Goal: Obtain resource: Download file/media

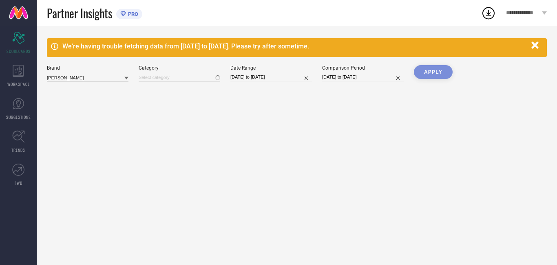
type input "All"
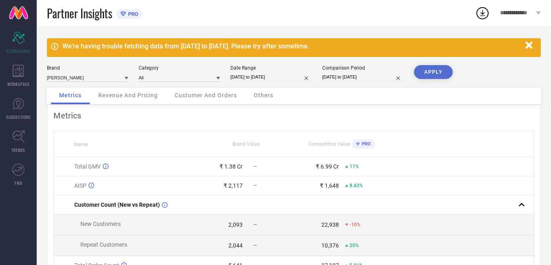
click at [537, 42] on div "We're having trouble fetching data from [DATE] to [DATE]. Please try after some…" at bounding box center [294, 47] width 494 height 19
click at [258, 74] on input "[DATE] to [DATE]" at bounding box center [271, 77] width 82 height 9
select select "6"
select select "2025"
select select "7"
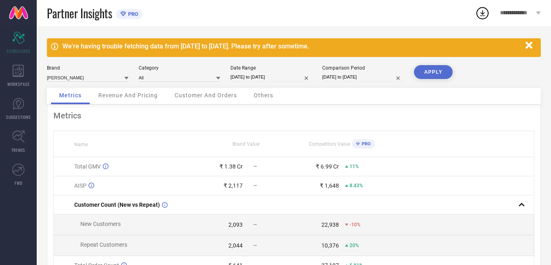
select select "2025"
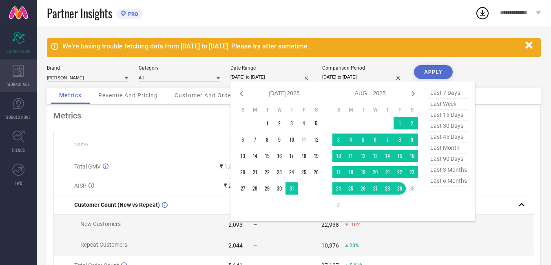
click at [18, 81] on span "WORKSPACE" at bounding box center [18, 84] width 22 height 6
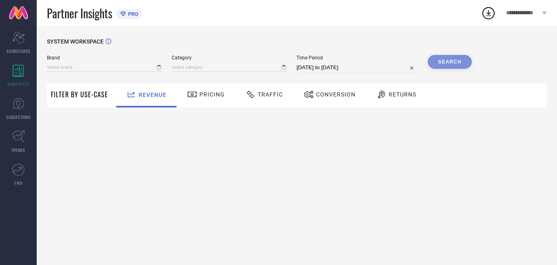
type input "[PERSON_NAME]"
type input "All"
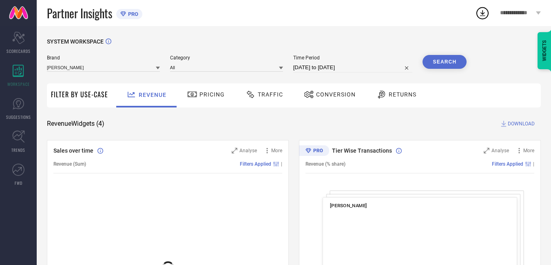
click at [318, 67] on input "[DATE] to [DATE]" at bounding box center [352, 68] width 119 height 10
select select "6"
select select "2025"
select select "7"
select select "2025"
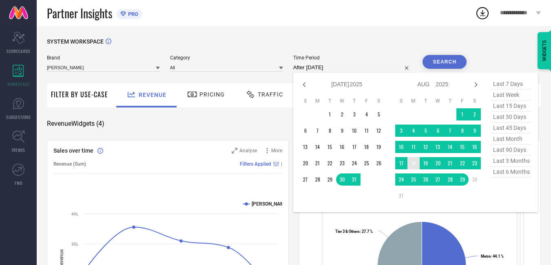
click at [413, 164] on td "18" at bounding box center [413, 163] width 12 height 12
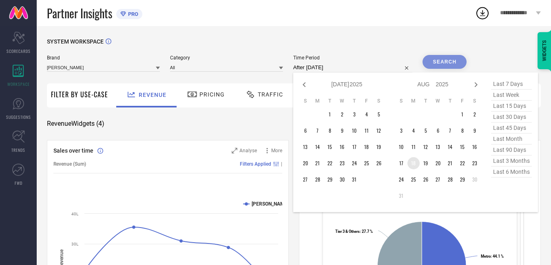
type input "[DATE] to [DATE]"
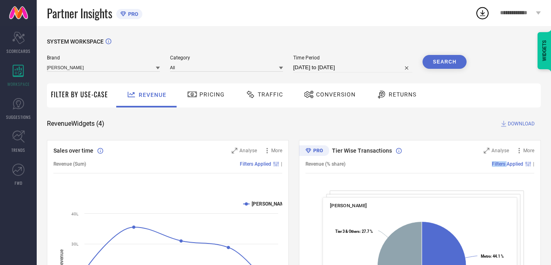
click at [416, 161] on div "Revenue (% share) Filters Applied |" at bounding box center [419, 164] width 229 height 19
click at [440, 62] on button "Search" at bounding box center [444, 62] width 44 height 14
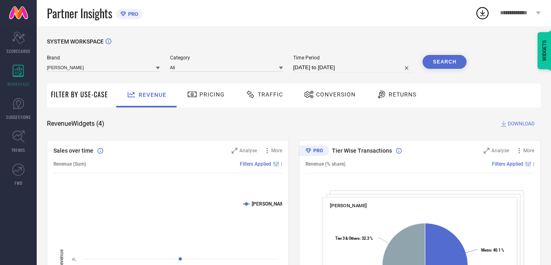
click at [272, 97] on span "Traffic" at bounding box center [270, 94] width 25 height 7
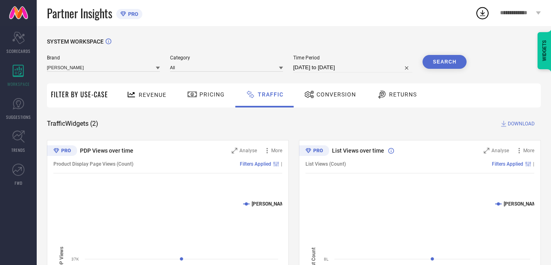
select select "7"
select select "2025"
select select "8"
select select "2025"
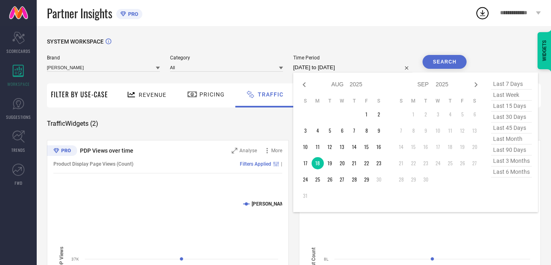
click at [366, 69] on input "[DATE] to [DATE]" at bounding box center [352, 68] width 119 height 10
click at [329, 163] on td "19" at bounding box center [330, 163] width 12 height 12
type input "[DATE] to [DATE]"
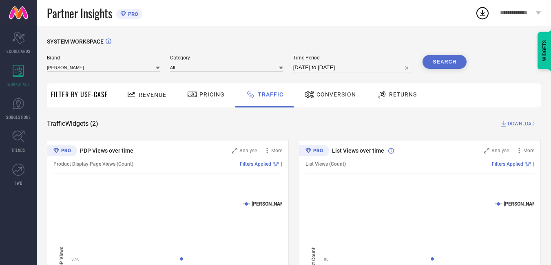
click at [431, 61] on button "Search" at bounding box center [444, 62] width 44 height 14
select select "7"
select select "2025"
select select "8"
select select "2025"
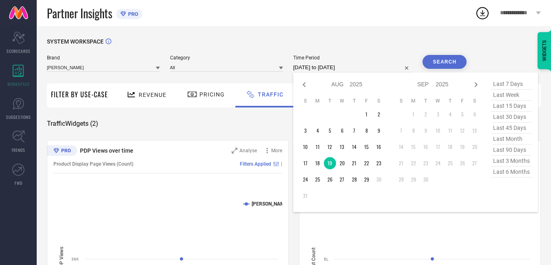
click at [358, 70] on input "[DATE] to [DATE]" at bounding box center [352, 68] width 119 height 10
click at [343, 164] on td "20" at bounding box center [342, 163] width 12 height 12
type input "[DATE] to [DATE]"
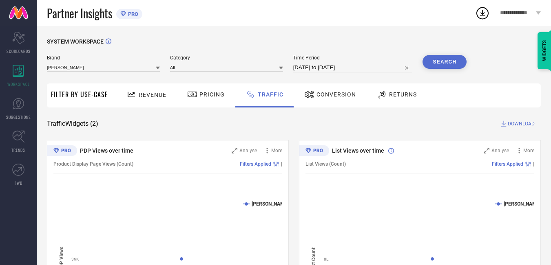
click at [447, 58] on button "Search" at bounding box center [444, 62] width 44 height 14
select select "7"
select select "2025"
select select "8"
select select "2025"
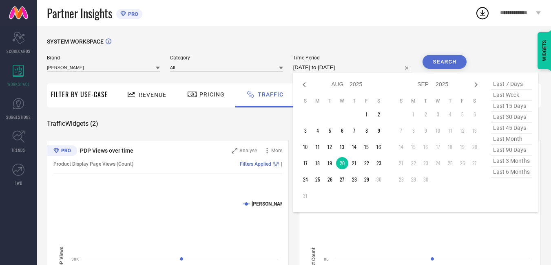
click at [347, 64] on input "[DATE] to [DATE]" at bounding box center [352, 68] width 119 height 10
click at [356, 163] on td "21" at bounding box center [354, 163] width 12 height 12
type input "[DATE] to [DATE]"
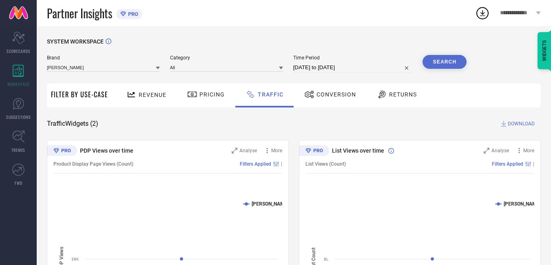
click at [446, 63] on button "Search" at bounding box center [444, 62] width 44 height 14
select select "7"
select select "2025"
select select "8"
select select "2025"
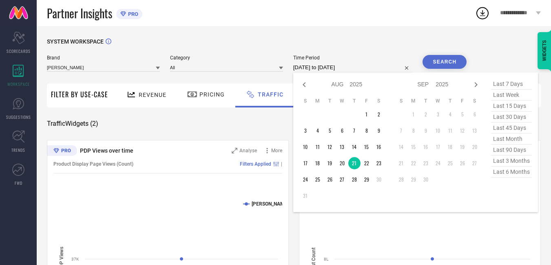
click at [358, 69] on input "[DATE] to [DATE]" at bounding box center [352, 68] width 119 height 10
click at [369, 159] on td "22" at bounding box center [366, 163] width 12 height 12
type input "[DATE] to [DATE]"
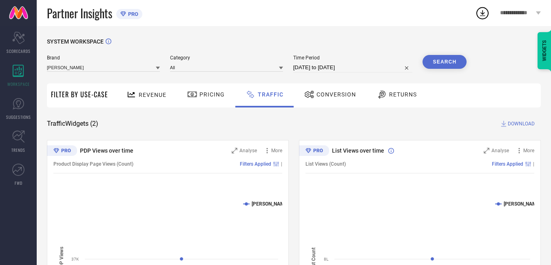
click at [450, 64] on button "Search" at bounding box center [444, 62] width 44 height 14
select select "7"
select select "2025"
select select "8"
select select "2025"
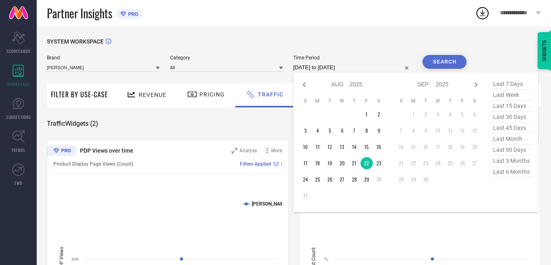
click at [362, 69] on input "[DATE] to [DATE]" at bounding box center [352, 68] width 119 height 10
click at [378, 162] on td "23" at bounding box center [379, 163] width 12 height 12
type input "[DATE] to [DATE]"
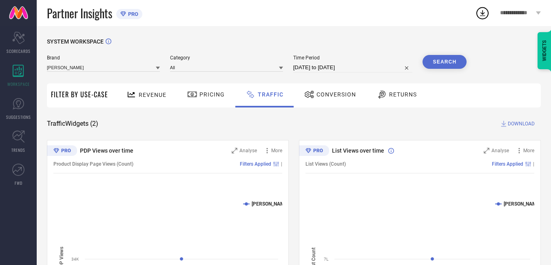
click at [452, 57] on button "Search" at bounding box center [444, 62] width 44 height 14
select select "7"
select select "2025"
select select "8"
select select "2025"
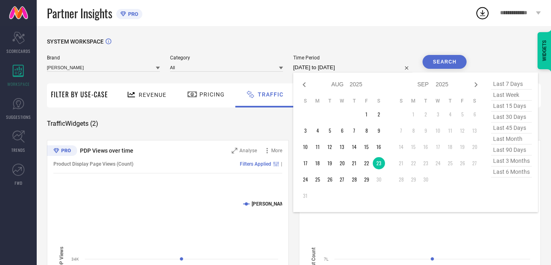
click at [374, 67] on input "[DATE] to [DATE]" at bounding box center [352, 68] width 119 height 10
click at [306, 176] on td "24" at bounding box center [305, 180] width 12 height 12
type input "[DATE] to [DATE]"
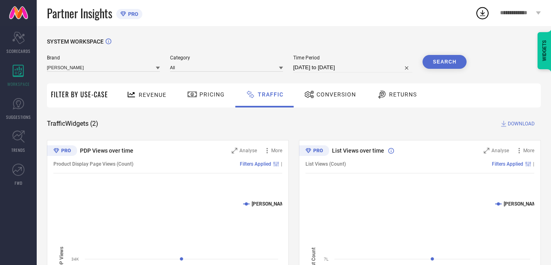
click at [440, 60] on button "Search" at bounding box center [444, 62] width 44 height 14
select select "7"
select select "2025"
select select "8"
select select "2025"
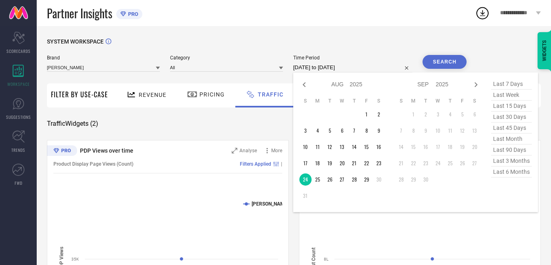
click at [359, 68] on input "[DATE] to [DATE]" at bounding box center [352, 68] width 119 height 10
click at [318, 180] on td "25" at bounding box center [318, 180] width 12 height 12
type input "[DATE] to [DATE]"
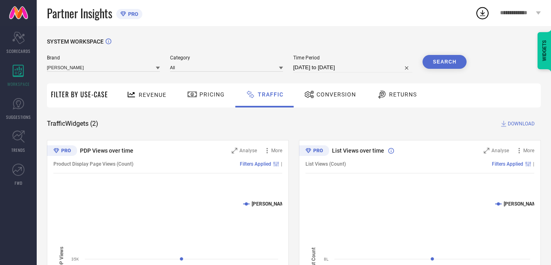
click at [440, 63] on button "Search" at bounding box center [444, 62] width 44 height 14
select select "7"
select select "2025"
select select "8"
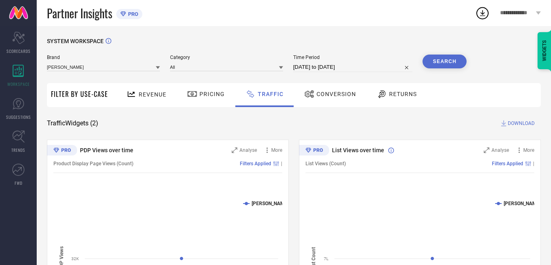
select select "2025"
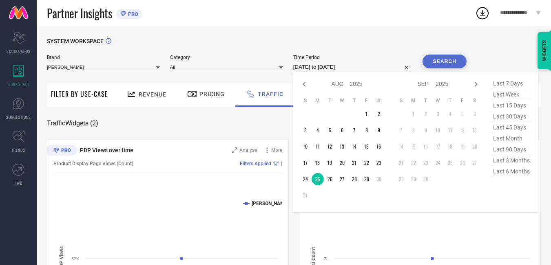
click at [380, 69] on input "[DATE] to [DATE]" at bounding box center [352, 67] width 119 height 10
click at [336, 181] on td "26" at bounding box center [330, 179] width 12 height 12
type input "[DATE] to [DATE]"
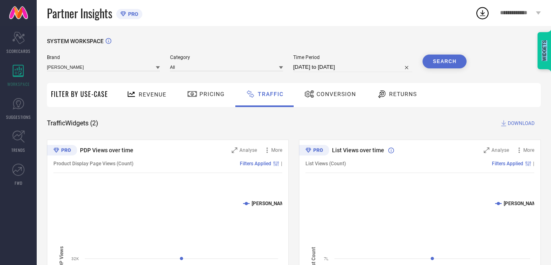
click at [336, 181] on div "List Views over time Analyse More List Views (Count) Filters Applied | Created …" at bounding box center [420, 242] width 242 height 204
click at [444, 69] on button "Search" at bounding box center [444, 62] width 44 height 14
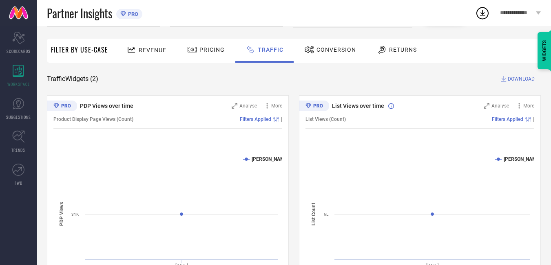
scroll to position [0, 0]
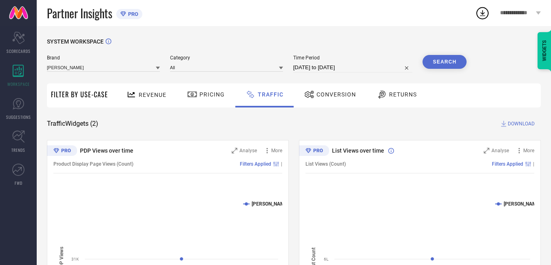
select select "7"
select select "2025"
select select "8"
select select "2025"
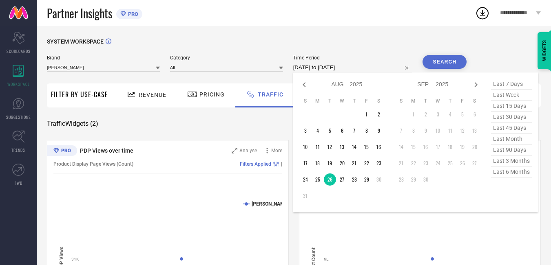
click at [366, 66] on input "[DATE] to [DATE]" at bounding box center [352, 68] width 119 height 10
click at [343, 179] on td "27" at bounding box center [342, 180] width 12 height 12
type input "[DATE] to [DATE]"
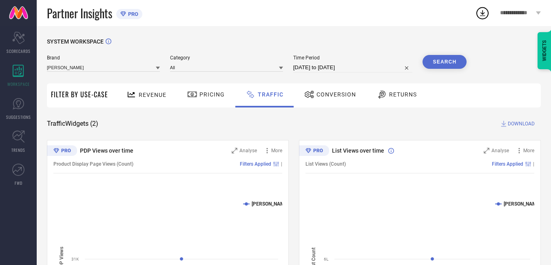
click at [452, 62] on button "Search" at bounding box center [444, 62] width 44 height 14
select select "7"
select select "2025"
select select "8"
select select "2025"
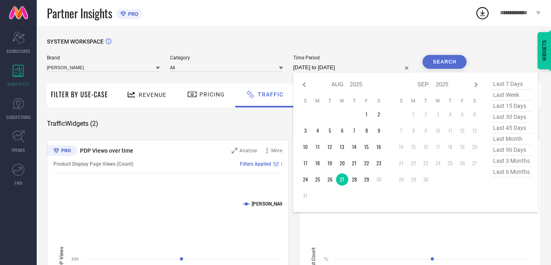
click at [367, 66] on input "[DATE] to [DATE]" at bounding box center [352, 68] width 119 height 10
click at [360, 185] on table "S M T W T F S 1 2 3 4 5 6 7 8 9 10 11 12 13 14 15 16 17 18 19 20 21 22 23 24 25…" at bounding box center [342, 150] width 86 height 113
type input "[DATE] to [DATE]"
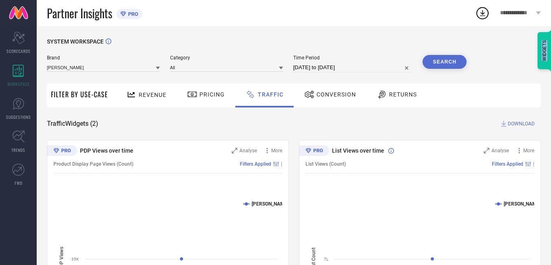
click at [356, 181] on div "List Views over time Analyse More List Views (Count) Filters Applied | Created …" at bounding box center [420, 242] width 242 height 204
click at [442, 61] on button "Search" at bounding box center [444, 62] width 44 height 14
select select "7"
select select "2025"
select select "8"
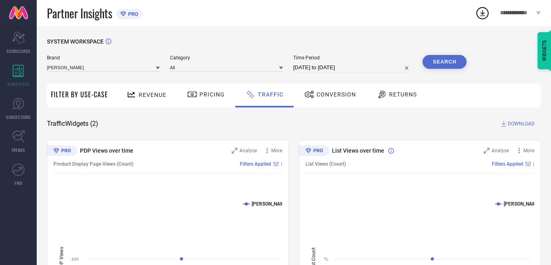
select select "2025"
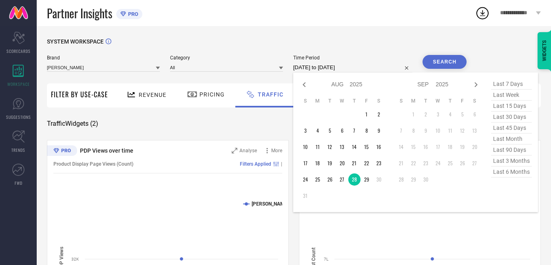
click at [366, 67] on input "[DATE] to [DATE]" at bounding box center [352, 68] width 119 height 10
click at [369, 179] on td "29" at bounding box center [366, 180] width 12 height 12
type input "[DATE] to [DATE]"
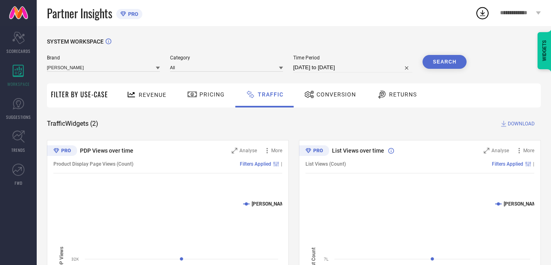
click at [450, 62] on button "Search" at bounding box center [444, 62] width 44 height 14
select select "7"
select select "2025"
select select "8"
select select "2025"
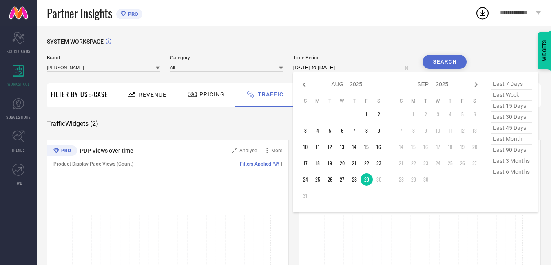
click at [371, 69] on input "[DATE] to [DATE]" at bounding box center [352, 68] width 119 height 10
click at [367, 178] on td "29" at bounding box center [366, 180] width 12 height 12
type input "[DATE] to [DATE]"
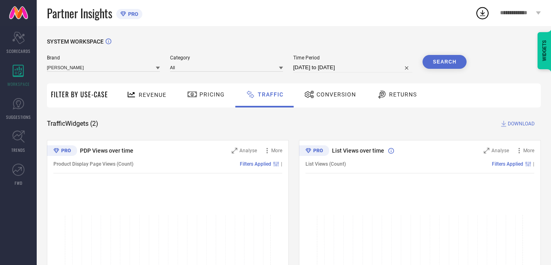
click at [427, 66] on button "Search" at bounding box center [444, 62] width 44 height 14
select select "7"
select select "2025"
select select "8"
select select "2025"
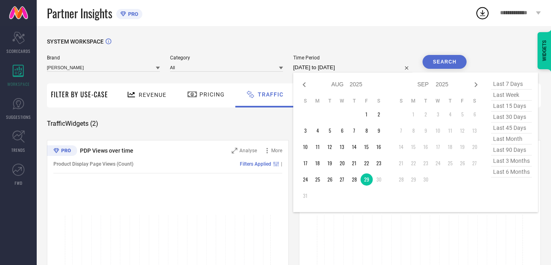
click at [321, 68] on input "[DATE] to [DATE]" at bounding box center [352, 68] width 119 height 10
click at [318, 162] on td "18" at bounding box center [318, 163] width 12 height 12
type input "[DATE] to [DATE]"
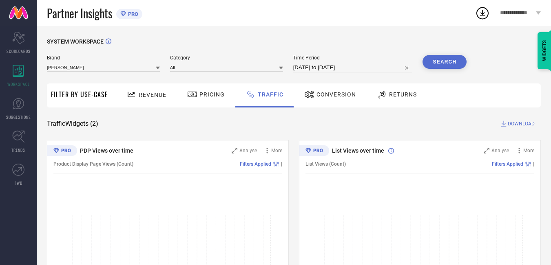
click at [151, 88] on div "Revenue" at bounding box center [146, 96] width 60 height 24
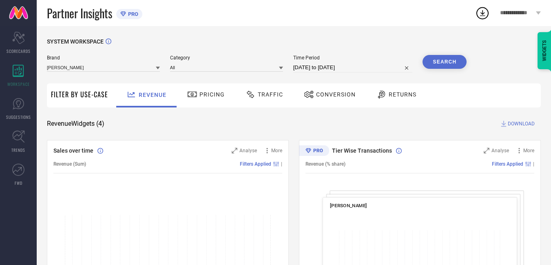
click at [533, 124] on span "DOWNLOAD" at bounding box center [521, 124] width 27 height 8
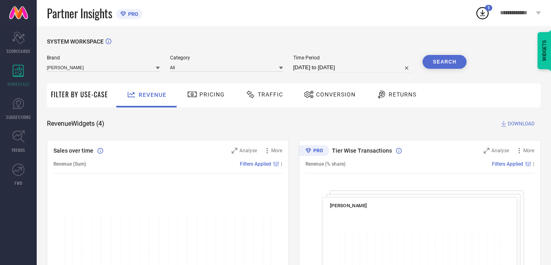
click at [153, 98] on span "Revenue" at bounding box center [153, 95] width 28 height 7
click at [482, 15] on icon at bounding box center [482, 13] width 15 height 15
click at [369, 48] on div "SYSTEM WORKSPACE" at bounding box center [294, 46] width 494 height 17
click at [515, 123] on span "DOWNLOAD" at bounding box center [521, 124] width 27 height 8
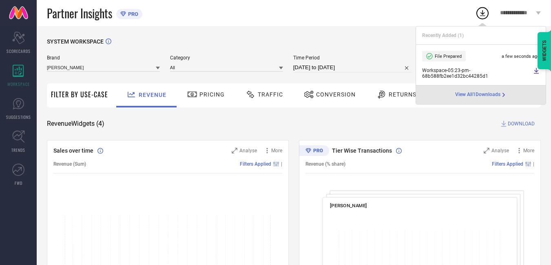
click at [351, 66] on input "[DATE] to [DATE]" at bounding box center [352, 68] width 119 height 10
select select "7"
select select "2025"
select select "8"
select select "2025"
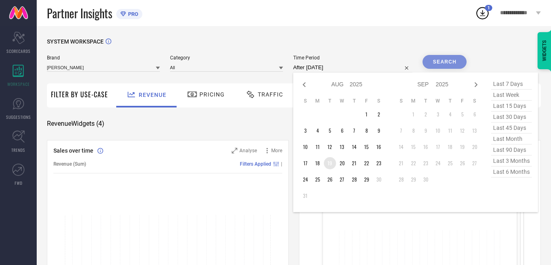
click at [334, 164] on td "19" at bounding box center [330, 163] width 12 height 12
type input "[DATE] to [DATE]"
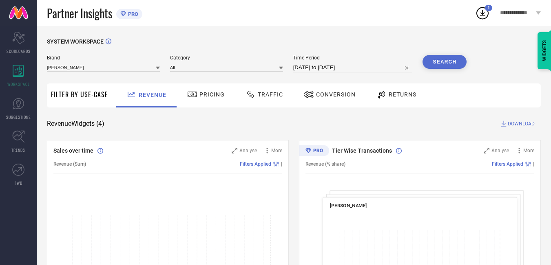
click at [448, 62] on button "Search" at bounding box center [444, 62] width 44 height 14
click at [523, 125] on span "DOWNLOAD" at bounding box center [521, 124] width 27 height 8
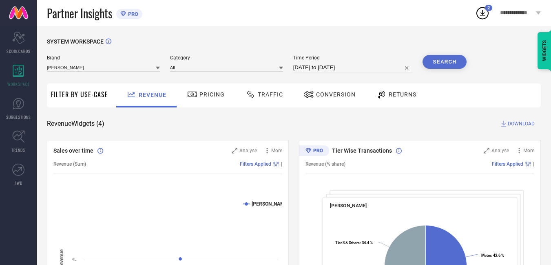
click at [486, 14] on icon at bounding box center [482, 13] width 15 height 15
click at [382, 46] on div "SYSTEM WORKSPACE" at bounding box center [294, 46] width 494 height 17
click at [358, 68] on input "[DATE] to [DATE]" at bounding box center [352, 68] width 119 height 10
select select "7"
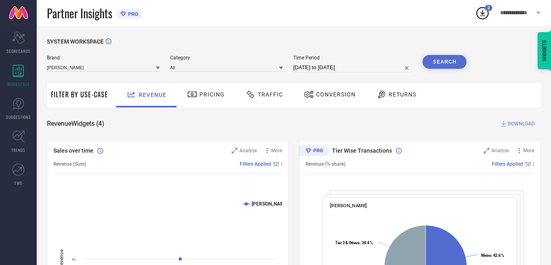
select select "2025"
select select "8"
select select "2025"
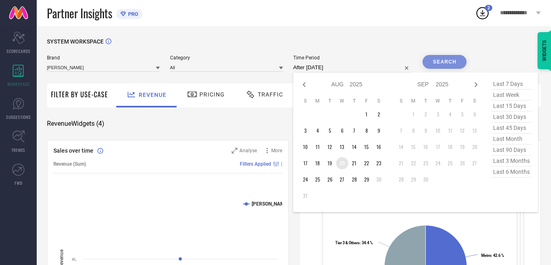
click at [340, 162] on td "20" at bounding box center [342, 163] width 12 height 12
type input "[DATE] to [DATE]"
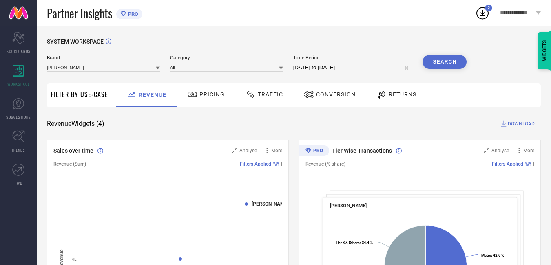
click at [432, 64] on button "Search" at bounding box center [444, 62] width 44 height 14
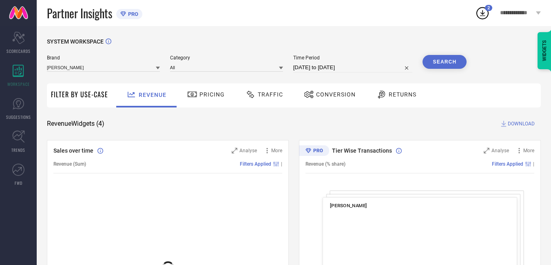
click at [519, 124] on span "DOWNLOAD" at bounding box center [521, 124] width 27 height 8
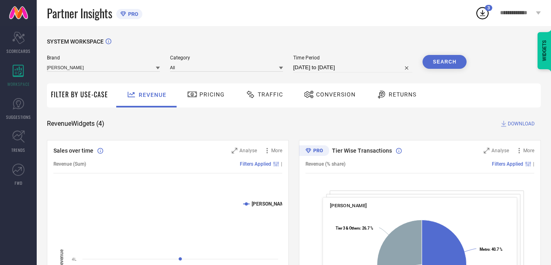
click at [339, 69] on input "[DATE] to [DATE]" at bounding box center [352, 68] width 119 height 10
select select "7"
select select "2025"
select select "8"
select select "2025"
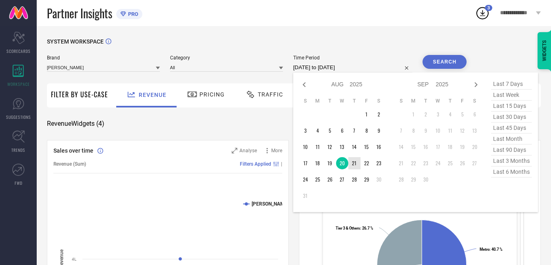
click at [356, 172] on table "S M T W T F S 1 2 3 4 5 6 7 8 9 10 11 12 13 14 15 16 17 18 19 20 21 22 23 24 25…" at bounding box center [342, 150] width 86 height 113
click at [355, 167] on td "21" at bounding box center [354, 163] width 12 height 12
type input "[DATE] to [DATE]"
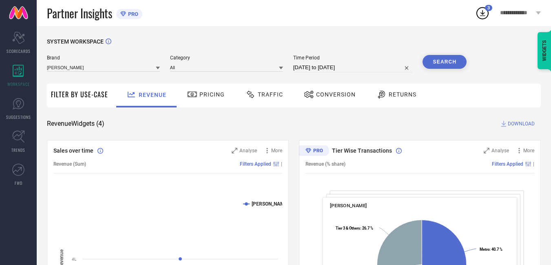
select select "7"
select select "2025"
select select "8"
select select "2025"
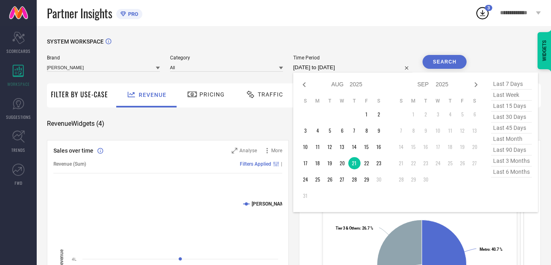
click at [368, 68] on input "[DATE] to [DATE]" at bounding box center [352, 68] width 119 height 10
click at [441, 63] on button "Search" at bounding box center [444, 62] width 44 height 14
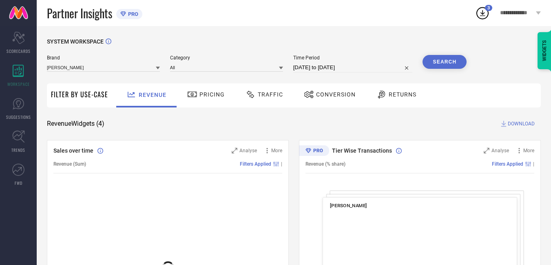
click at [516, 126] on span "DOWNLOAD" at bounding box center [521, 124] width 27 height 8
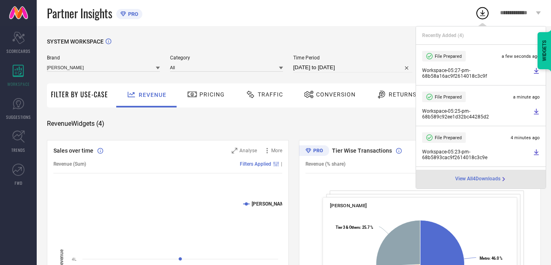
select select "7"
select select "2025"
select select "8"
select select "2025"
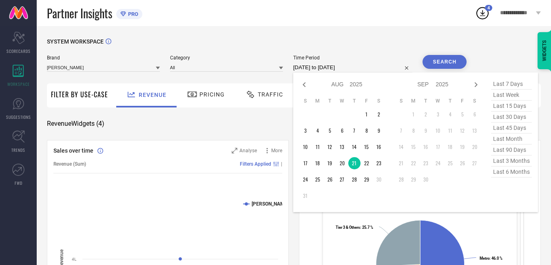
click at [361, 69] on input "[DATE] to [DATE]" at bounding box center [352, 68] width 119 height 10
click at [371, 167] on td "22" at bounding box center [366, 163] width 12 height 12
type input "[DATE] to [DATE]"
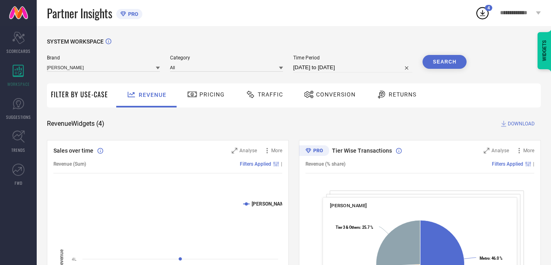
click at [453, 56] on button "Search" at bounding box center [444, 62] width 44 height 14
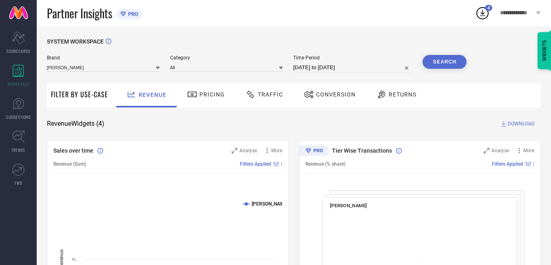
click at [443, 60] on button "Search" at bounding box center [444, 62] width 44 height 14
click at [513, 124] on span "DOWNLOAD" at bounding box center [521, 124] width 27 height 8
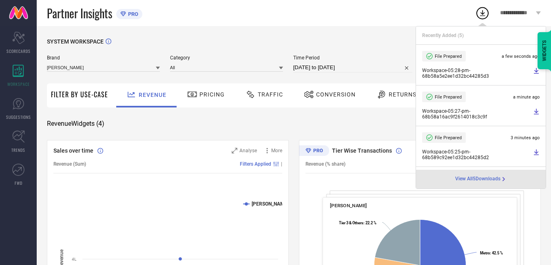
click at [361, 69] on input "[DATE] to [DATE]" at bounding box center [352, 68] width 119 height 10
select select "7"
select select "2025"
select select "8"
select select "2025"
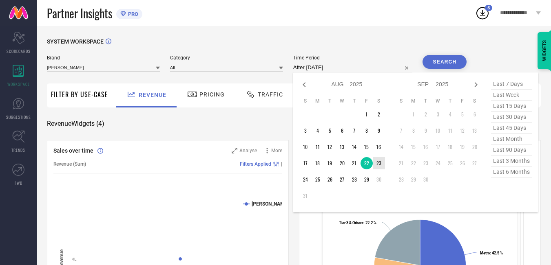
click at [383, 164] on td "23" at bounding box center [379, 163] width 12 height 12
type input "[DATE] to [DATE]"
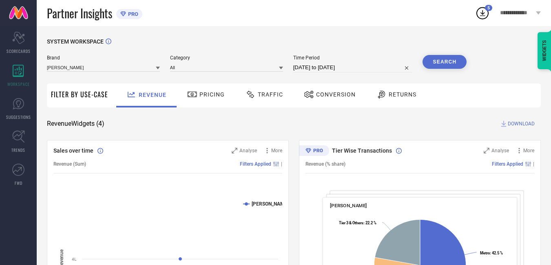
click at [444, 60] on button "Search" at bounding box center [444, 62] width 44 height 14
click at [519, 126] on span "DOWNLOAD" at bounding box center [521, 124] width 27 height 8
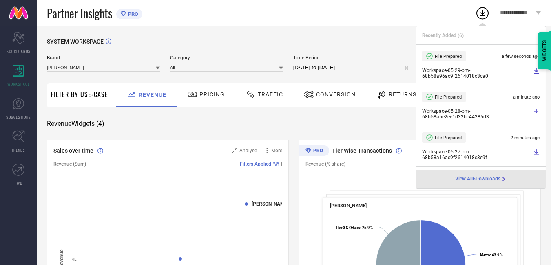
click at [348, 69] on input "[DATE] to [DATE]" at bounding box center [352, 68] width 119 height 10
select select "7"
select select "2025"
select select "8"
select select "2025"
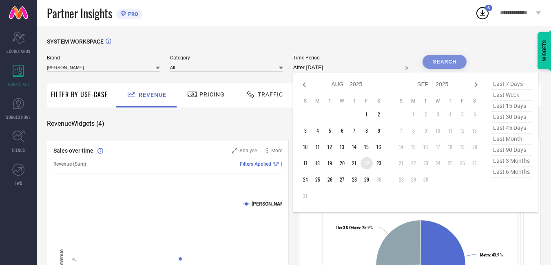
click at [367, 164] on td "22" at bounding box center [366, 163] width 12 height 12
type input "[DATE] to [DATE]"
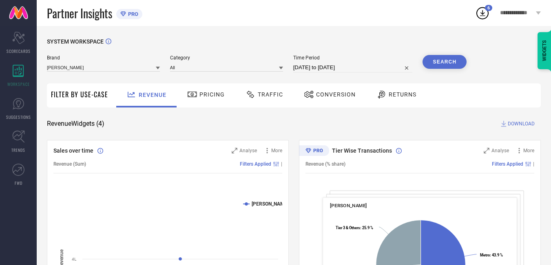
click at [447, 58] on button "Search" at bounding box center [444, 62] width 44 height 14
click at [511, 122] on span "DOWNLOAD" at bounding box center [521, 124] width 27 height 8
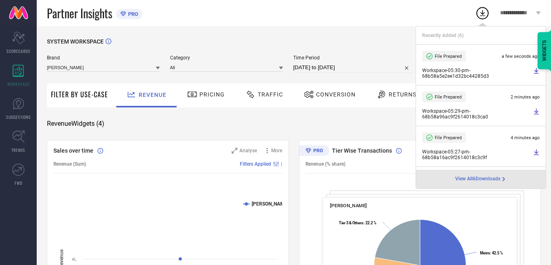
click at [358, 69] on input "[DATE] to [DATE]" at bounding box center [352, 68] width 119 height 10
select select "7"
select select "2025"
select select "8"
select select "2025"
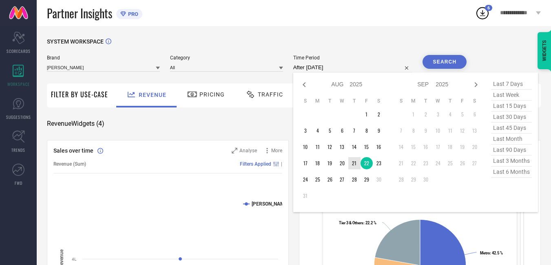
click at [356, 166] on td "21" at bounding box center [354, 163] width 12 height 12
type input "[DATE] to [DATE]"
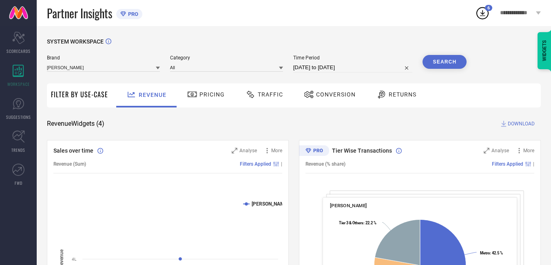
click at [449, 62] on button "Search" at bounding box center [444, 62] width 44 height 14
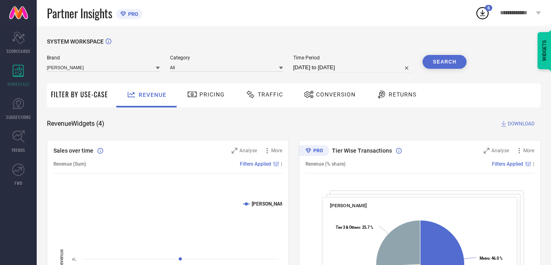
click at [449, 62] on button "Search" at bounding box center [444, 62] width 44 height 14
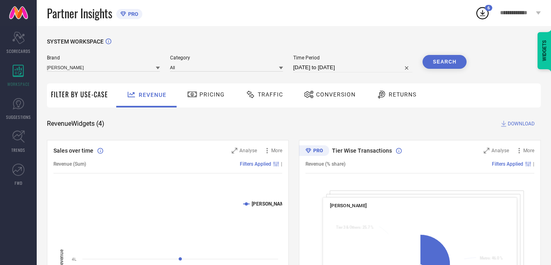
click at [517, 126] on span "DOWNLOAD" at bounding box center [521, 124] width 27 height 8
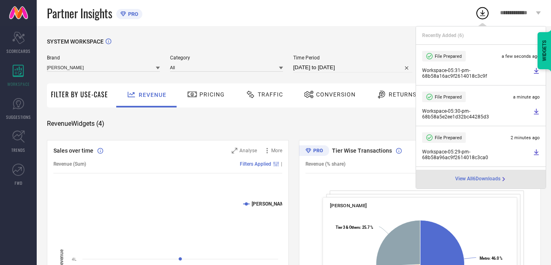
click at [345, 69] on input "[DATE] to [DATE]" at bounding box center [352, 68] width 119 height 10
select select "7"
select select "2025"
select select "8"
select select "2025"
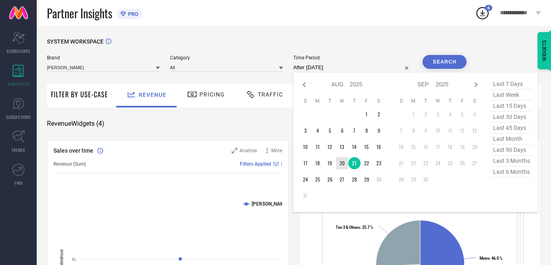
click at [341, 166] on td "20" at bounding box center [342, 163] width 12 height 12
type input "[DATE] to [DATE]"
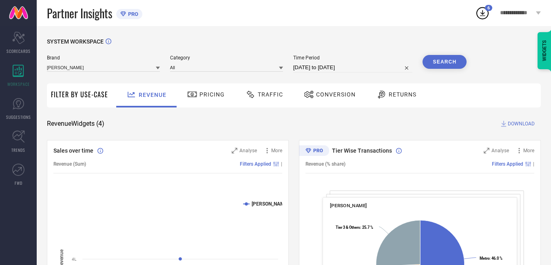
click at [438, 67] on button "Search" at bounding box center [444, 62] width 44 height 14
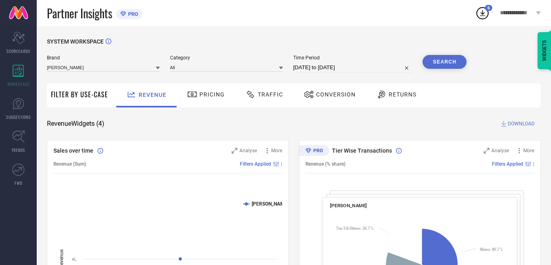
click at [519, 122] on span "DOWNLOAD" at bounding box center [521, 124] width 27 height 8
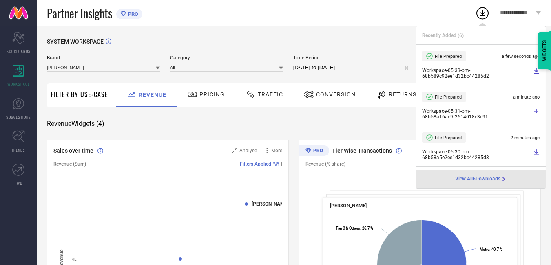
select select "7"
select select "2025"
select select "8"
select select "2025"
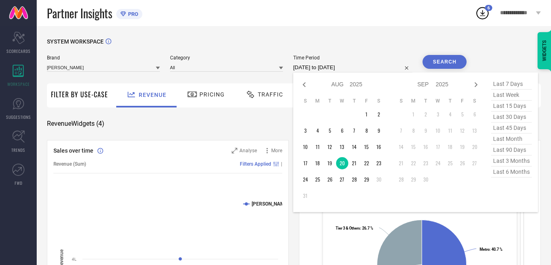
click at [348, 67] on input "[DATE] to [DATE]" at bounding box center [352, 68] width 119 height 10
click at [332, 166] on td "19" at bounding box center [330, 163] width 12 height 12
type input "[DATE] to [DATE]"
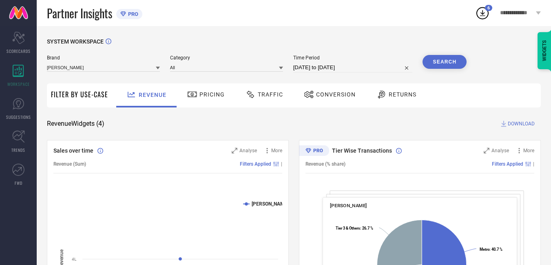
drag, startPoint x: 444, startPoint y: 60, endPoint x: 444, endPoint y: 64, distance: 5.0
click at [444, 62] on button "Search" at bounding box center [444, 62] width 44 height 14
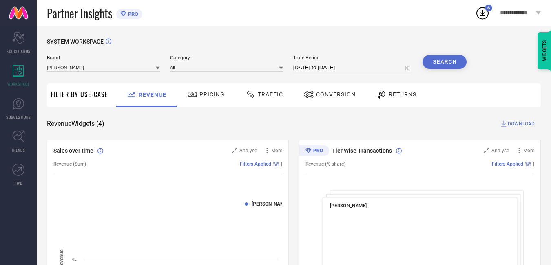
click at [527, 123] on span "DOWNLOAD" at bounding box center [521, 124] width 27 height 8
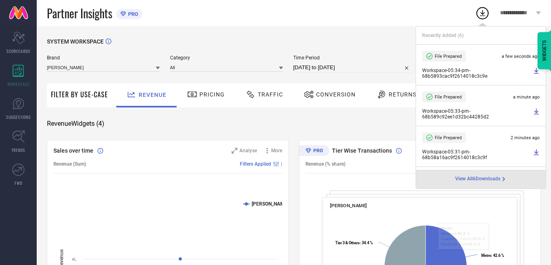
click at [358, 66] on input "[DATE] to [DATE]" at bounding box center [352, 68] width 119 height 10
select select "7"
select select "2025"
select select "8"
select select "2025"
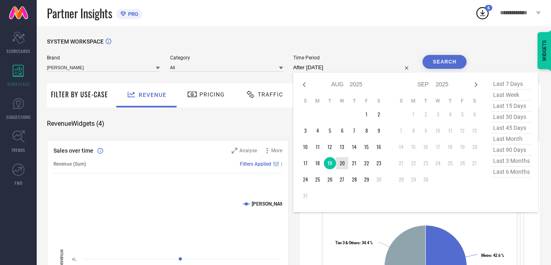
click at [342, 162] on td "20" at bounding box center [342, 163] width 12 height 12
type input "[DATE] to [DATE]"
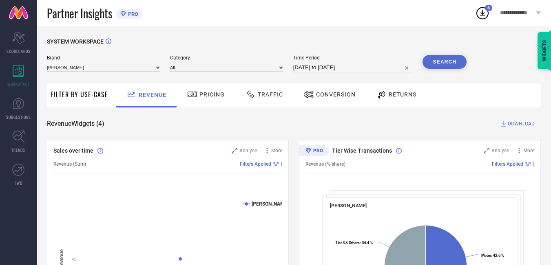
click at [448, 62] on button "Search" at bounding box center [444, 62] width 44 height 14
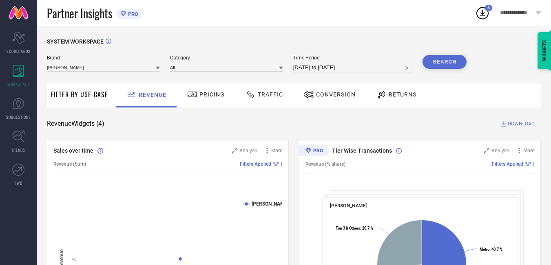
click at [511, 123] on span "DOWNLOAD" at bounding box center [521, 124] width 27 height 8
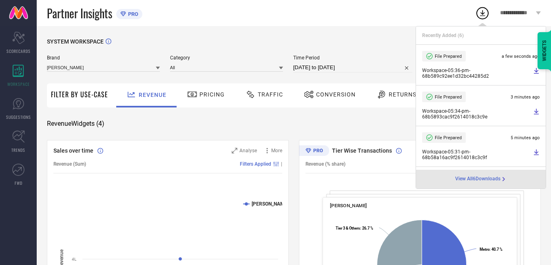
click at [367, 66] on input "[DATE] to [DATE]" at bounding box center [352, 68] width 119 height 10
select select "7"
select select "2025"
select select "8"
select select "2025"
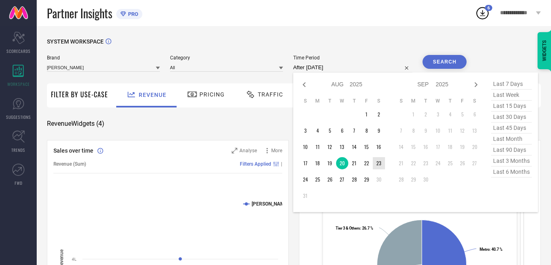
click at [376, 168] on td "23" at bounding box center [379, 163] width 12 height 12
type input "[DATE] to [DATE]"
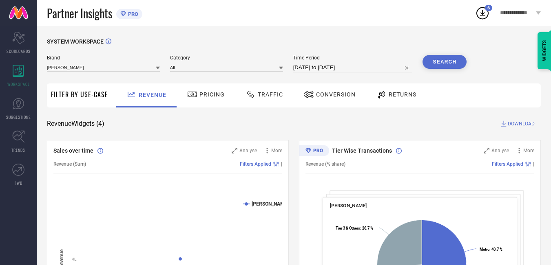
click at [515, 122] on span "DOWNLOAD" at bounding box center [521, 124] width 27 height 8
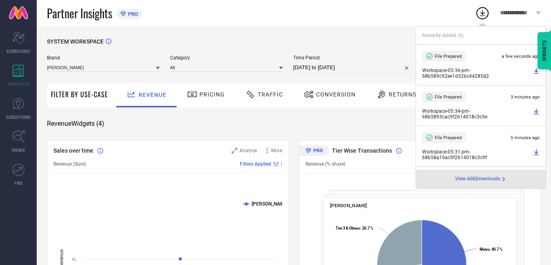
select select "7"
select select "2025"
select select "8"
select select "2025"
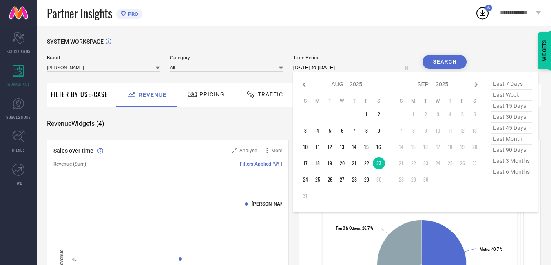
click at [365, 69] on input "[DATE] to [DATE]" at bounding box center [352, 68] width 119 height 10
drag, startPoint x: 376, startPoint y: 54, endPoint x: 403, endPoint y: 63, distance: 28.0
click at [377, 54] on div "SYSTEM WORKSPACE" at bounding box center [294, 46] width 494 height 17
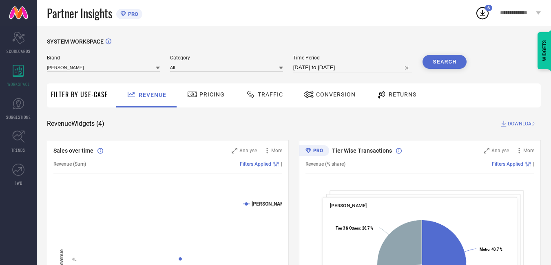
click at [443, 62] on button "Search" at bounding box center [444, 62] width 44 height 14
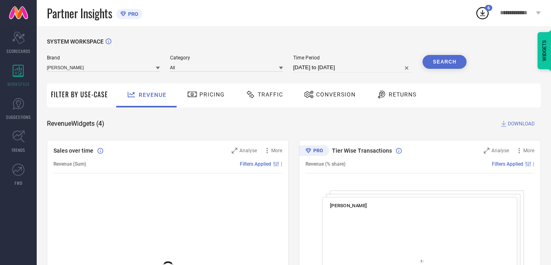
click at [516, 126] on span "DOWNLOAD" at bounding box center [521, 124] width 27 height 8
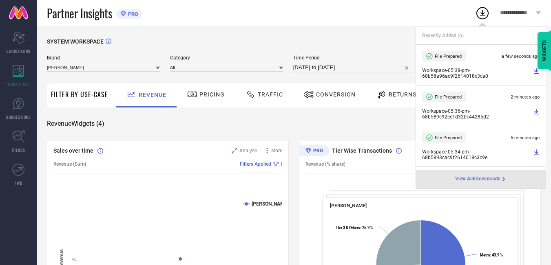
click at [372, 62] on div "Time Period [DATE] to [DATE]" at bounding box center [352, 64] width 119 height 18
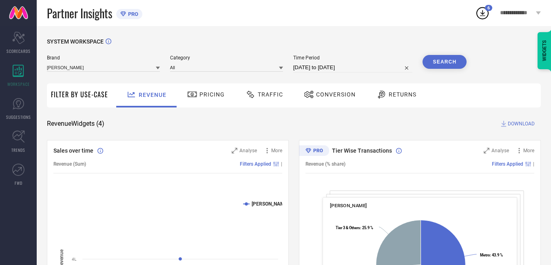
select select "7"
select select "2025"
select select "8"
select select "2025"
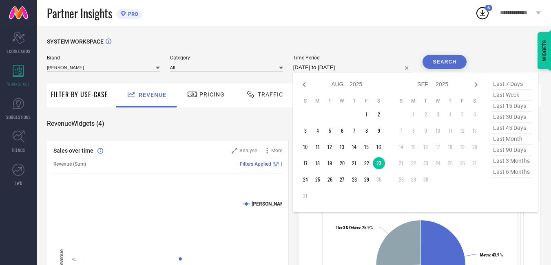
click at [366, 69] on input "[DATE] to [DATE]" at bounding box center [352, 68] width 119 height 10
click at [305, 180] on td "24" at bounding box center [305, 180] width 12 height 12
type input "[DATE] to [DATE]"
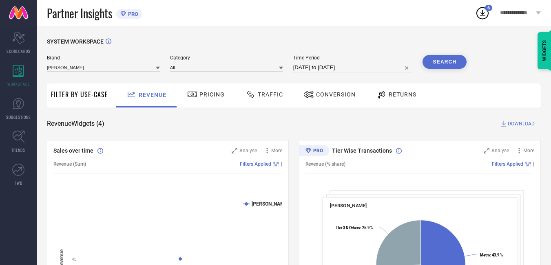
click at [451, 60] on button "Search" at bounding box center [444, 62] width 44 height 14
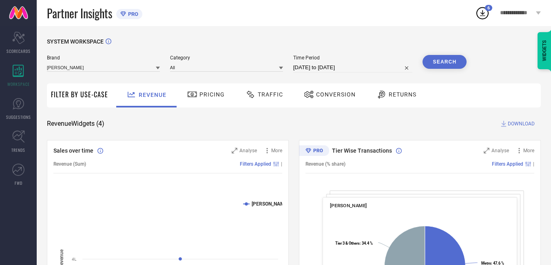
click at [526, 126] on span "DOWNLOAD" at bounding box center [521, 124] width 27 height 8
click at [370, 41] on div "SYSTEM WORKSPACE" at bounding box center [294, 46] width 494 height 17
select select "7"
select select "2025"
select select "8"
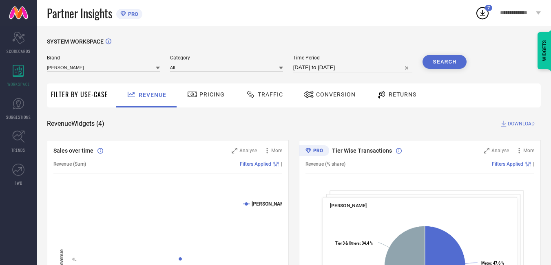
select select "2025"
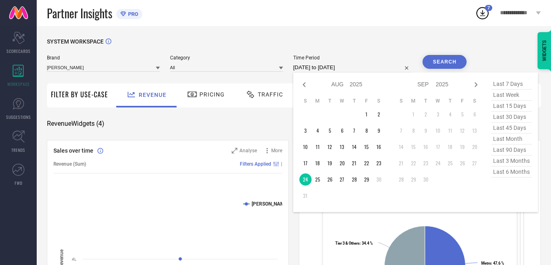
click at [347, 71] on input "[DATE] to [DATE]" at bounding box center [352, 68] width 119 height 10
click at [318, 181] on td "25" at bounding box center [318, 180] width 12 height 12
type input "[DATE] to [DATE]"
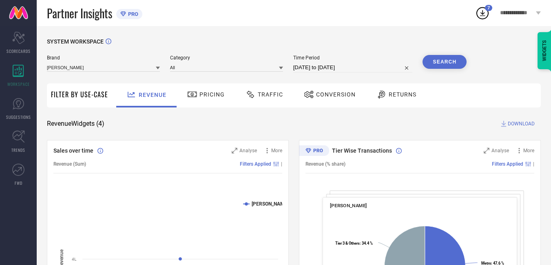
click at [444, 67] on button "Search" at bounding box center [444, 62] width 44 height 14
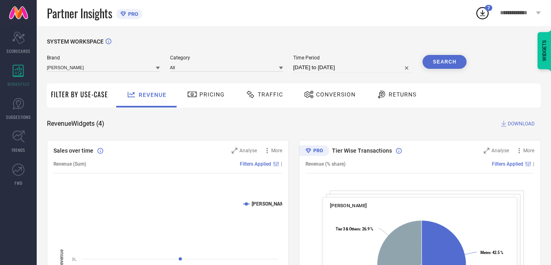
click at [453, 61] on button "Search" at bounding box center [444, 62] width 44 height 14
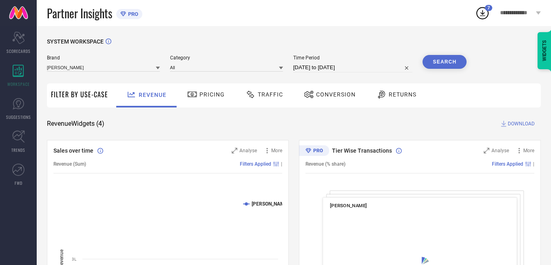
click at [510, 123] on span "DOWNLOAD" at bounding box center [521, 124] width 27 height 8
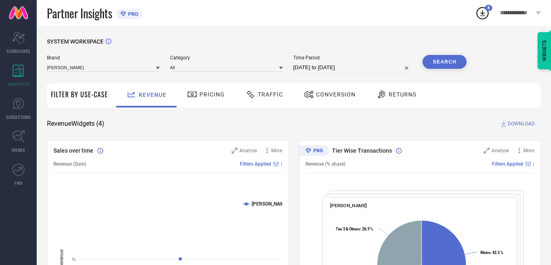
click at [360, 69] on input "[DATE] to [DATE]" at bounding box center [352, 68] width 119 height 10
select select "7"
select select "2025"
select select "8"
select select "2025"
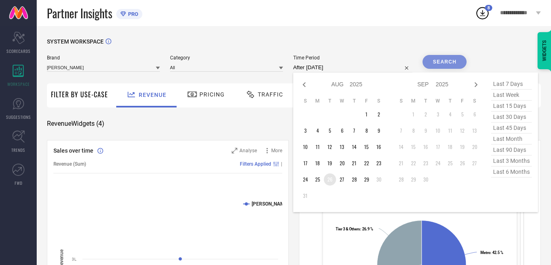
click at [332, 181] on td "26" at bounding box center [330, 180] width 12 height 12
type input "[DATE] to [DATE]"
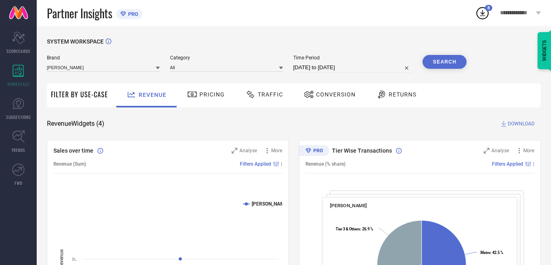
click at [438, 63] on button "Search" at bounding box center [444, 62] width 44 height 14
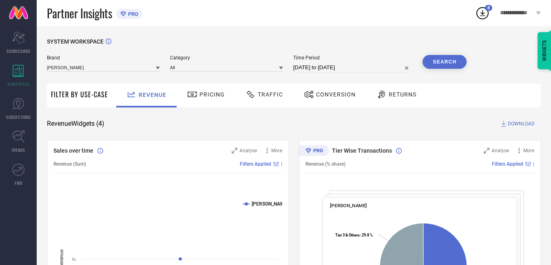
click at [453, 67] on button "Search" at bounding box center [444, 62] width 44 height 14
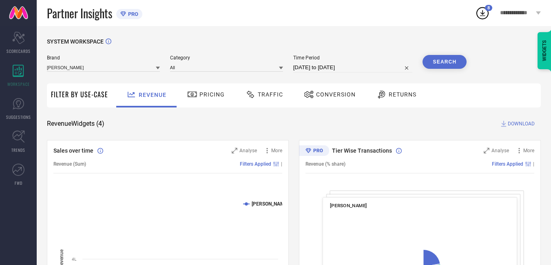
click at [513, 122] on span "DOWNLOAD" at bounding box center [521, 124] width 27 height 8
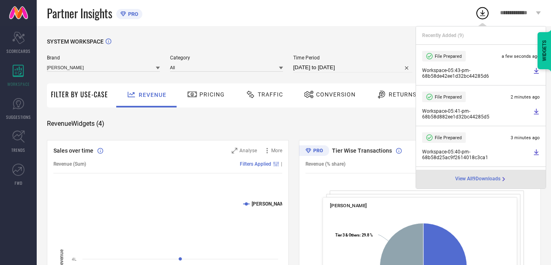
click at [368, 69] on input "[DATE] to [DATE]" at bounding box center [352, 68] width 119 height 10
select select "7"
select select "2025"
select select "8"
select select "2025"
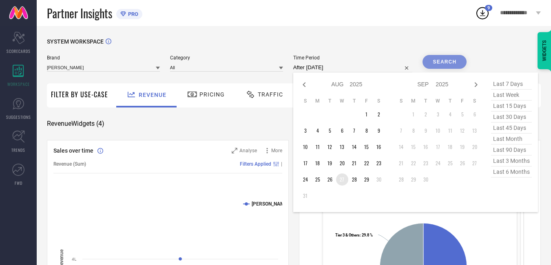
click at [342, 179] on td "27" at bounding box center [342, 180] width 12 height 12
type input "[DATE] to [DATE]"
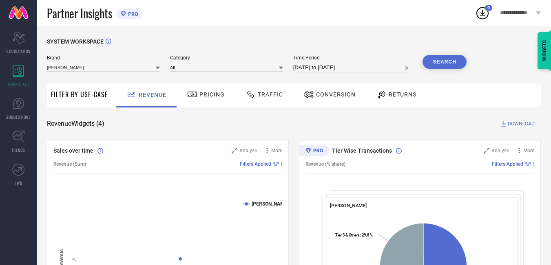
click at [461, 51] on div "SYSTEM WORKSPACE" at bounding box center [294, 46] width 494 height 17
click at [453, 59] on button "Search" at bounding box center [444, 62] width 44 height 14
click at [517, 126] on span "DOWNLOAD" at bounding box center [521, 124] width 27 height 8
drag, startPoint x: 452, startPoint y: 117, endPoint x: 479, endPoint y: 123, distance: 27.9
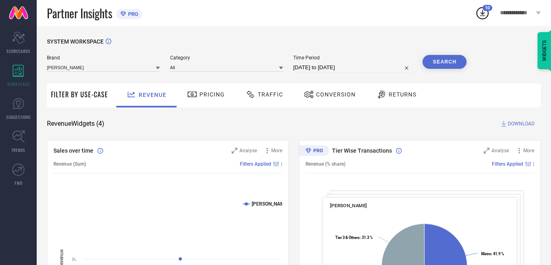
click at [512, 124] on span "DOWNLOAD" at bounding box center [521, 124] width 27 height 8
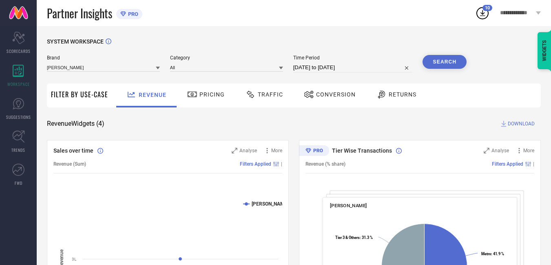
click at [475, 16] on icon at bounding box center [482, 13] width 15 height 15
select select "7"
select select "2025"
select select "8"
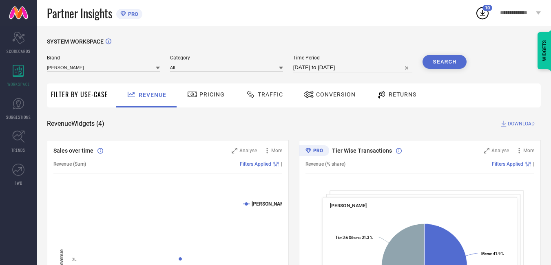
select select "2025"
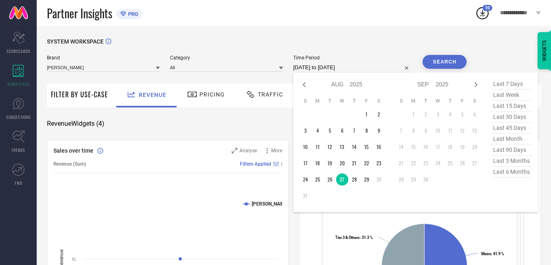
click at [362, 70] on input "[DATE] to [DATE]" at bounding box center [352, 68] width 119 height 10
click at [354, 181] on td "28" at bounding box center [354, 180] width 12 height 12
type input "[DATE] to [DATE]"
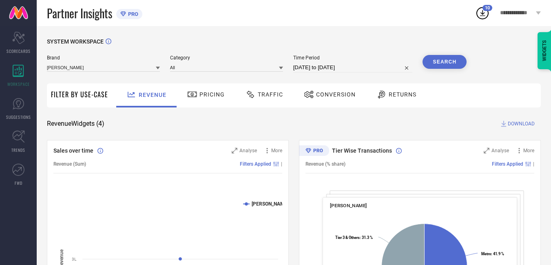
click at [439, 61] on button "Search" at bounding box center [444, 62] width 44 height 14
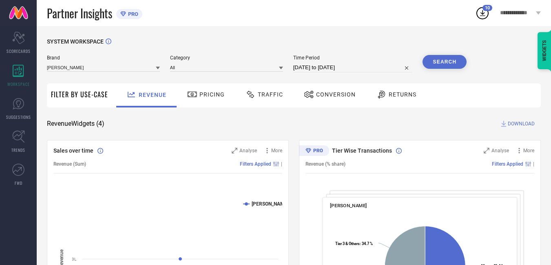
click at [517, 124] on span "DOWNLOAD" at bounding box center [521, 124] width 27 height 8
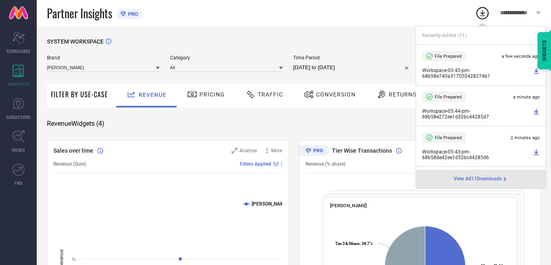
click at [360, 71] on input "[DATE] to [DATE]" at bounding box center [352, 68] width 119 height 10
select select "7"
select select "2025"
select select "8"
select select "2025"
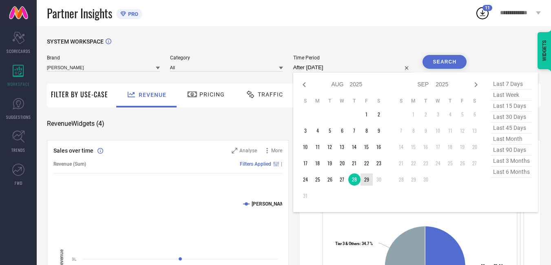
click at [367, 179] on td "29" at bounding box center [366, 180] width 12 height 12
type input "[DATE] to [DATE]"
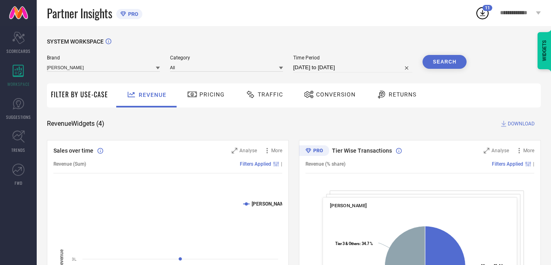
click at [449, 60] on button "Search" at bounding box center [444, 62] width 44 height 14
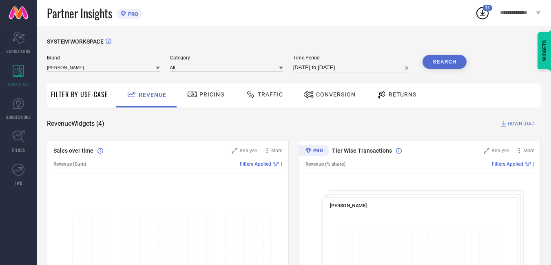
click at [270, 96] on span "Traffic" at bounding box center [270, 94] width 25 height 7
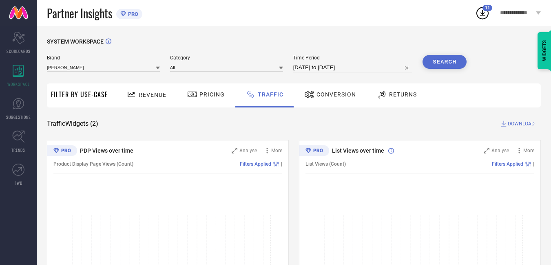
click at [158, 93] on span "Revenue" at bounding box center [153, 95] width 28 height 7
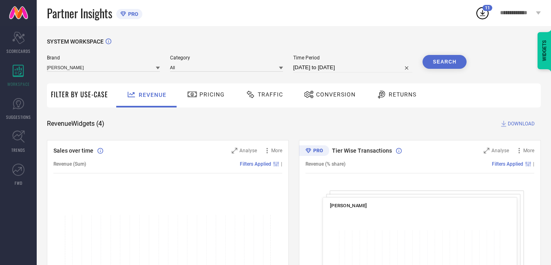
click at [302, 12] on div "Partner Insights PRO" at bounding box center [261, 13] width 428 height 26
click at [360, 70] on input "[DATE] to [DATE]" at bounding box center [352, 68] width 119 height 10
select select "7"
select select "2025"
select select "8"
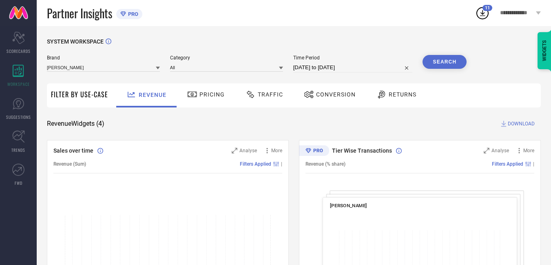
select select "2025"
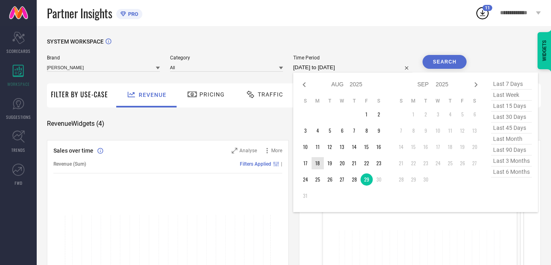
type input "After [DATE]"
click at [319, 165] on td "18" at bounding box center [318, 163] width 12 height 12
